Goal: Information Seeking & Learning: Stay updated

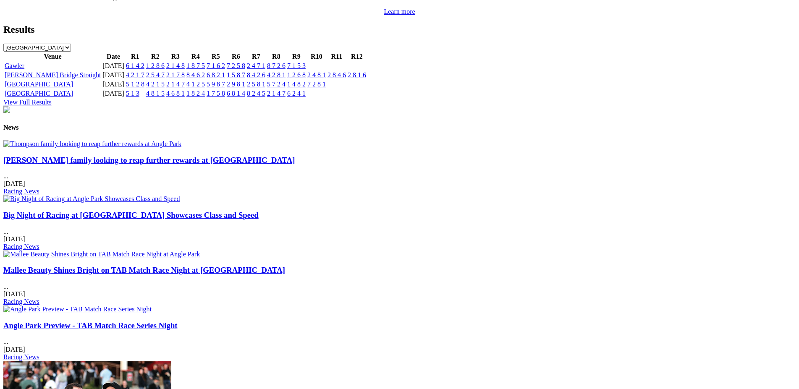
scroll to position [950, 0]
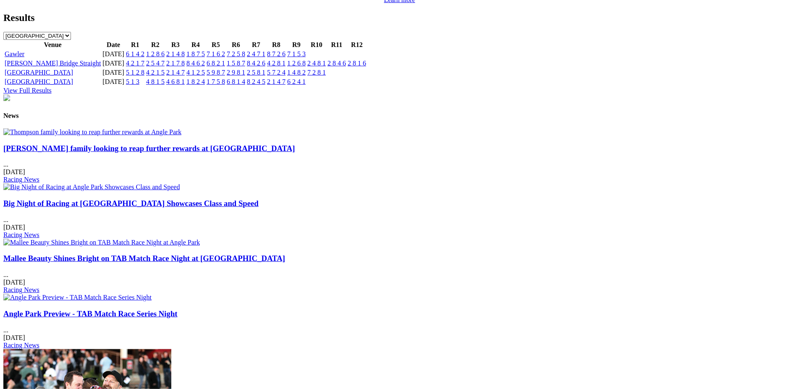
click at [209, 153] on link "[PERSON_NAME] family looking to reap further rewards at [GEOGRAPHIC_DATA]" at bounding box center [148, 148] width 291 height 9
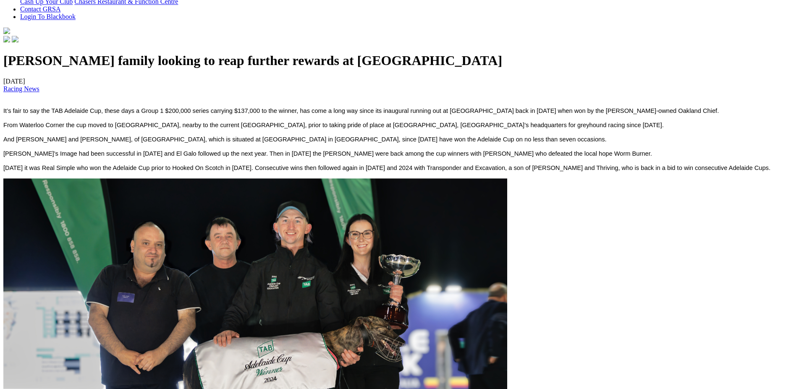
scroll to position [228, 0]
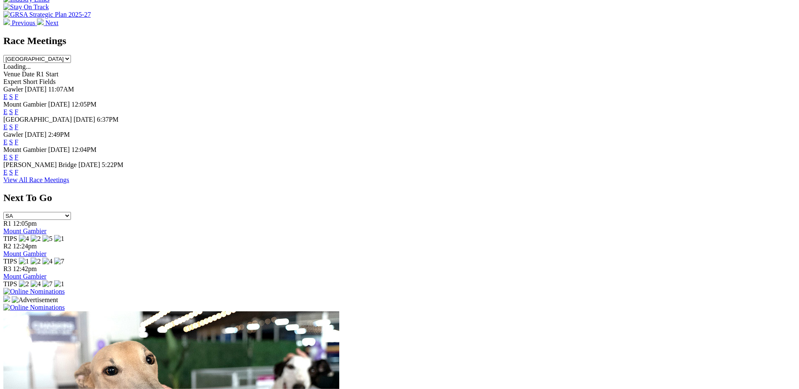
scroll to position [293, 0]
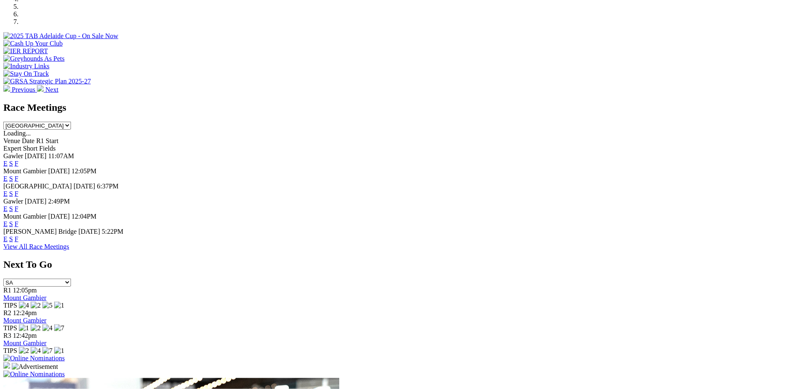
click at [18, 175] on link "F" at bounding box center [17, 178] width 4 height 7
